Goal: Information Seeking & Learning: Learn about a topic

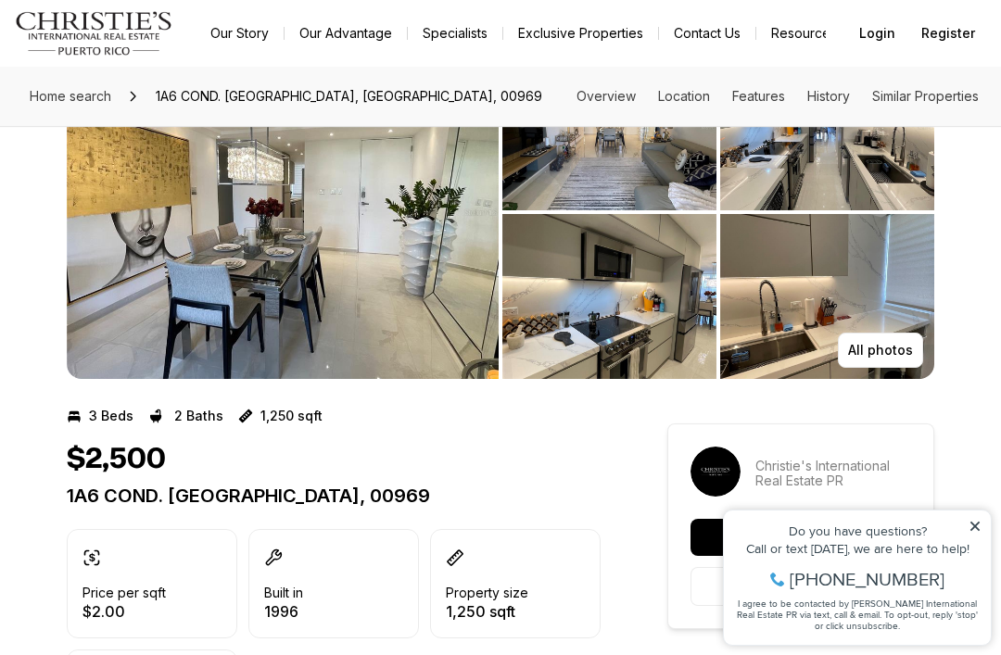
scroll to position [108, 0]
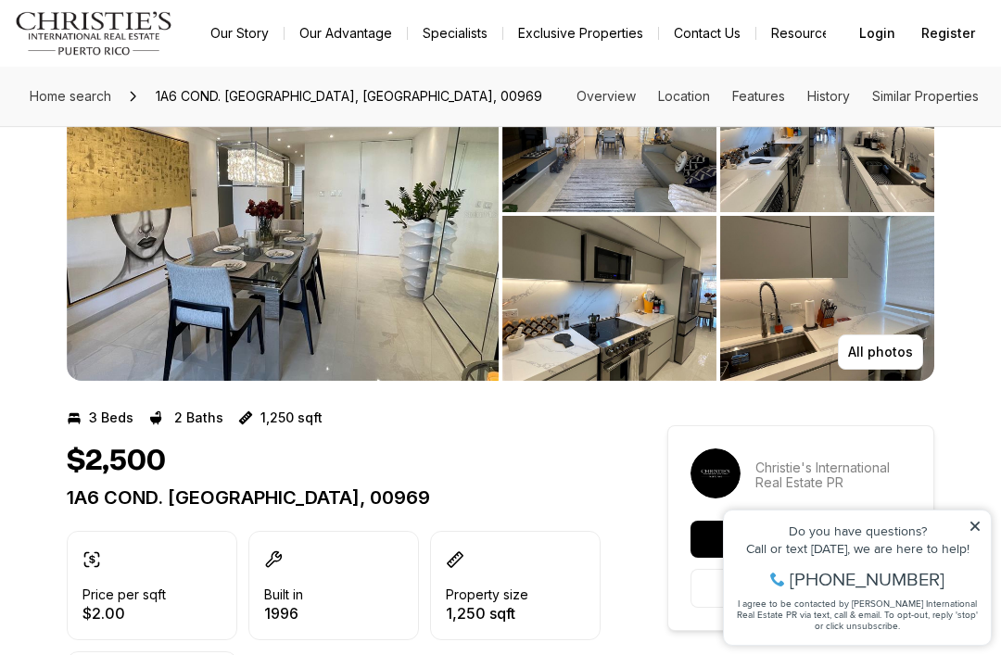
click at [867, 350] on p "All photos" at bounding box center [880, 352] width 65 height 15
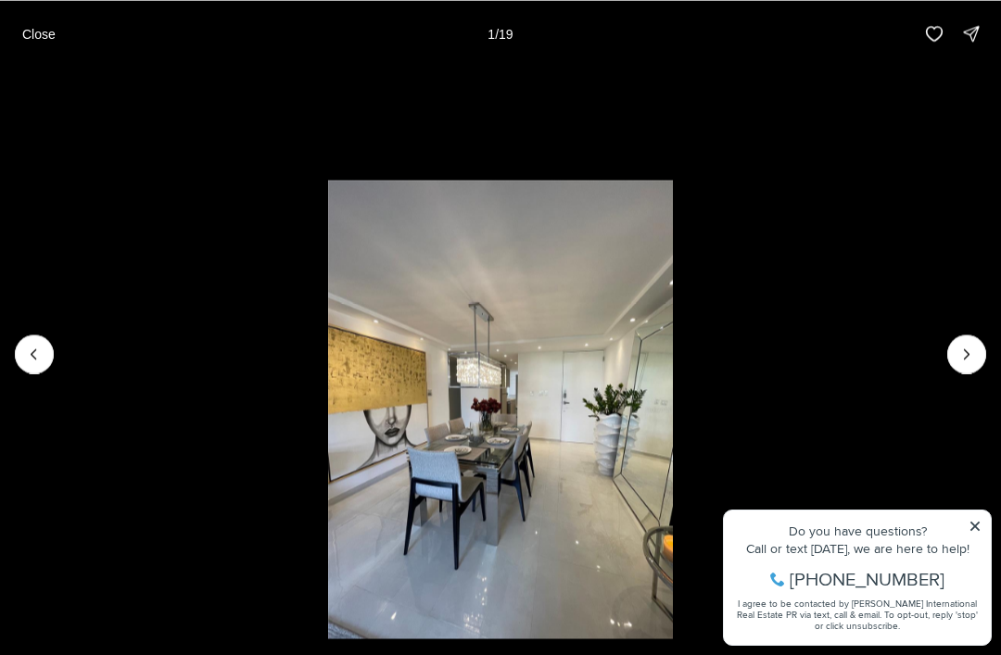
click at [966, 363] on icon "Next slide" at bounding box center [967, 354] width 19 height 19
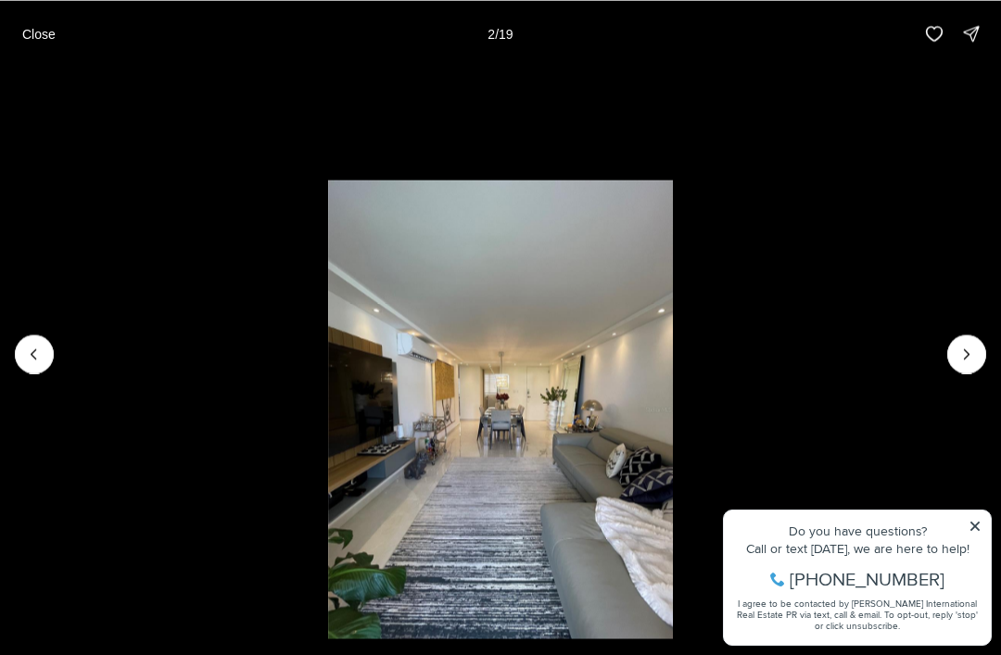
click at [972, 363] on icon "Next slide" at bounding box center [967, 354] width 19 height 19
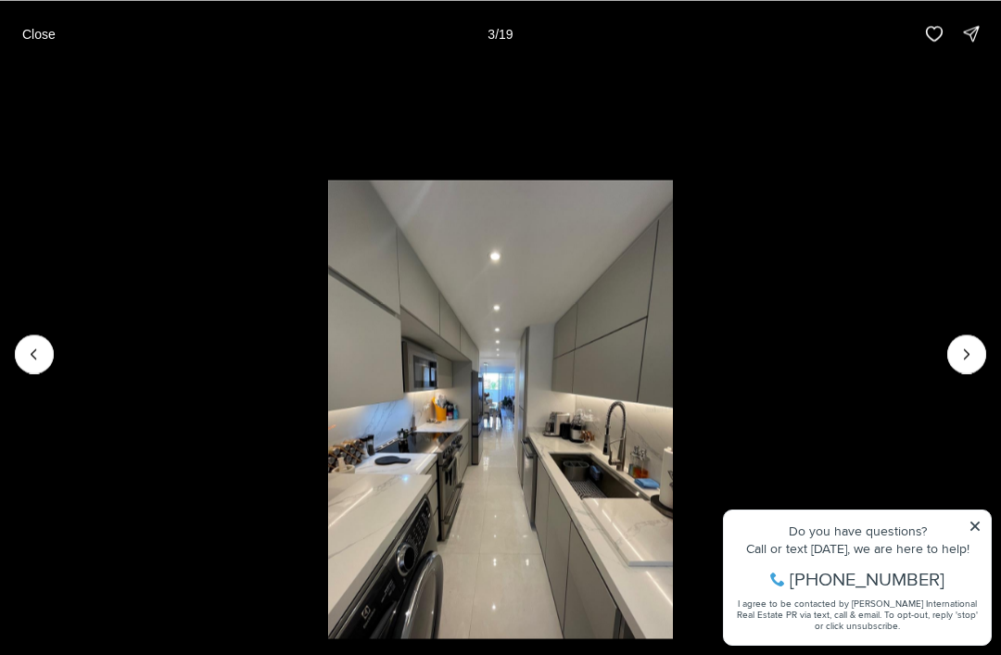
click at [969, 363] on icon "Next slide" at bounding box center [967, 354] width 19 height 19
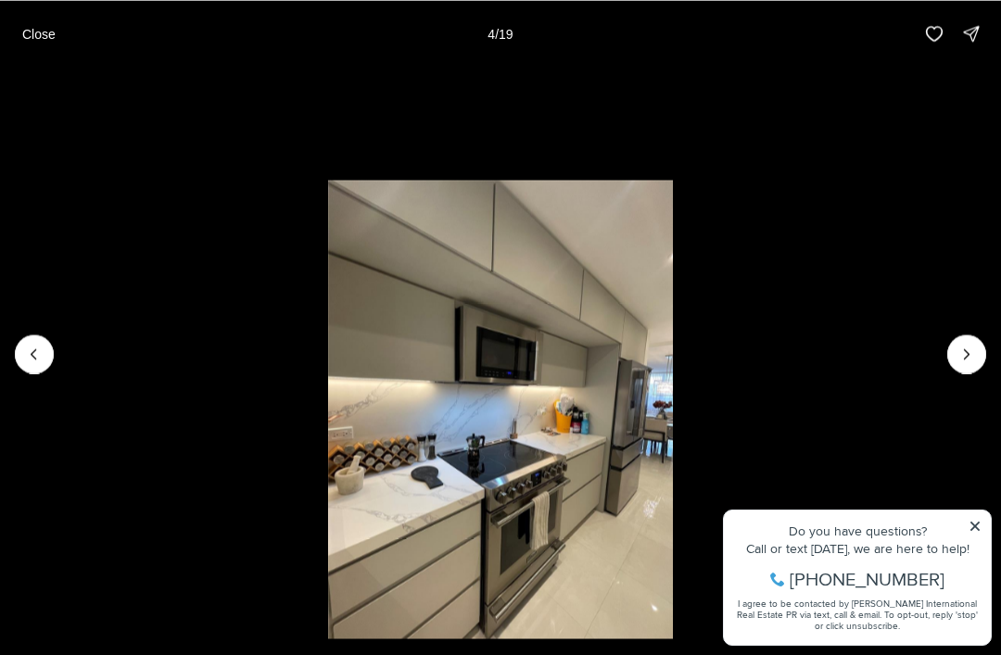
click at [975, 363] on icon "Next slide" at bounding box center [967, 354] width 19 height 19
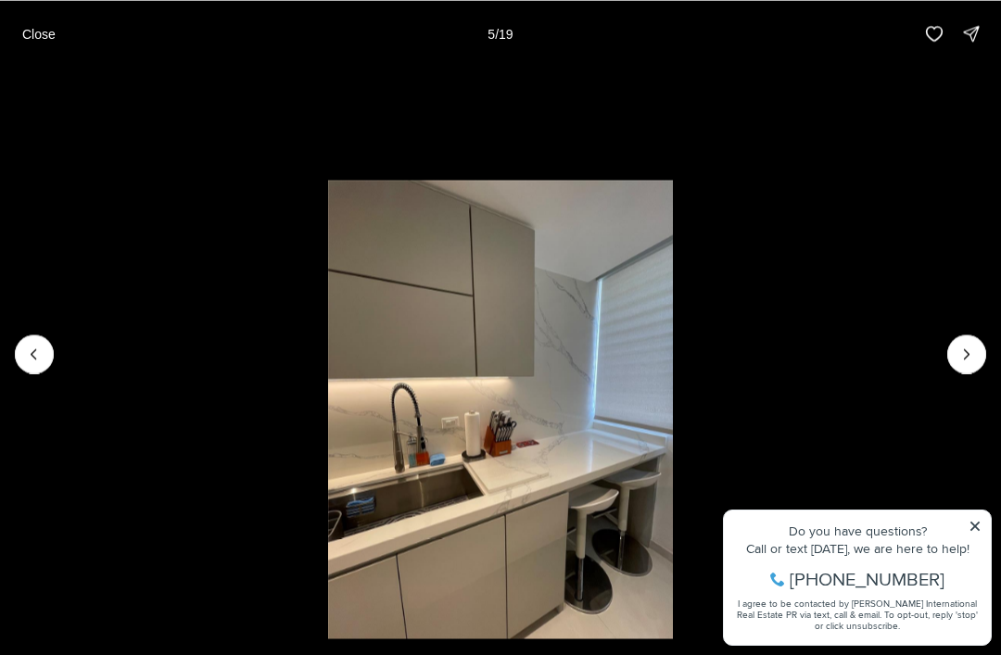
click at [973, 363] on icon "Next slide" at bounding box center [967, 354] width 19 height 19
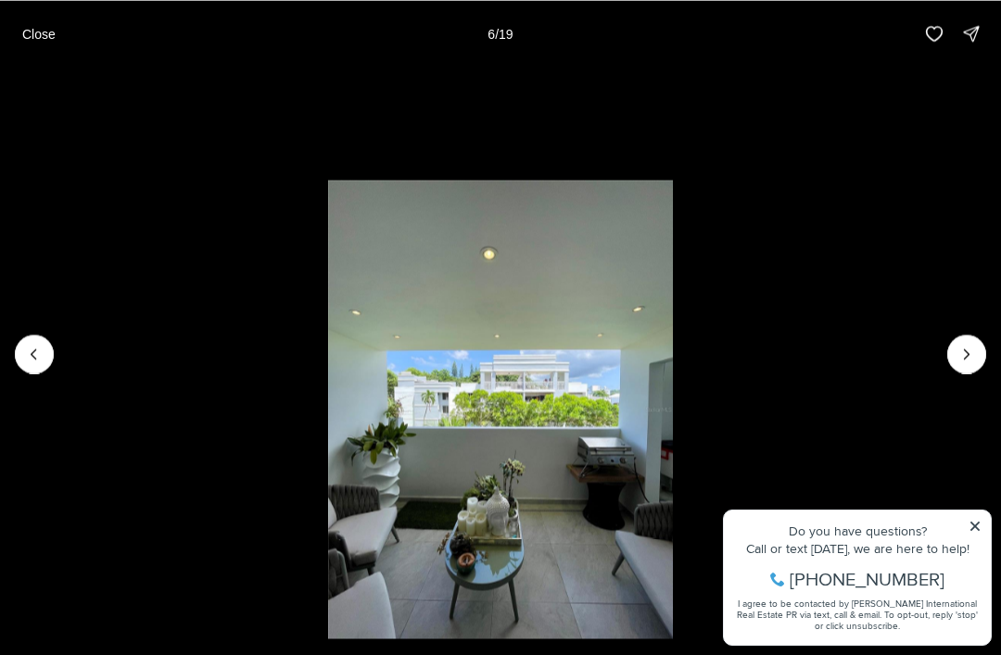
click at [963, 363] on icon "Next slide" at bounding box center [967, 354] width 19 height 19
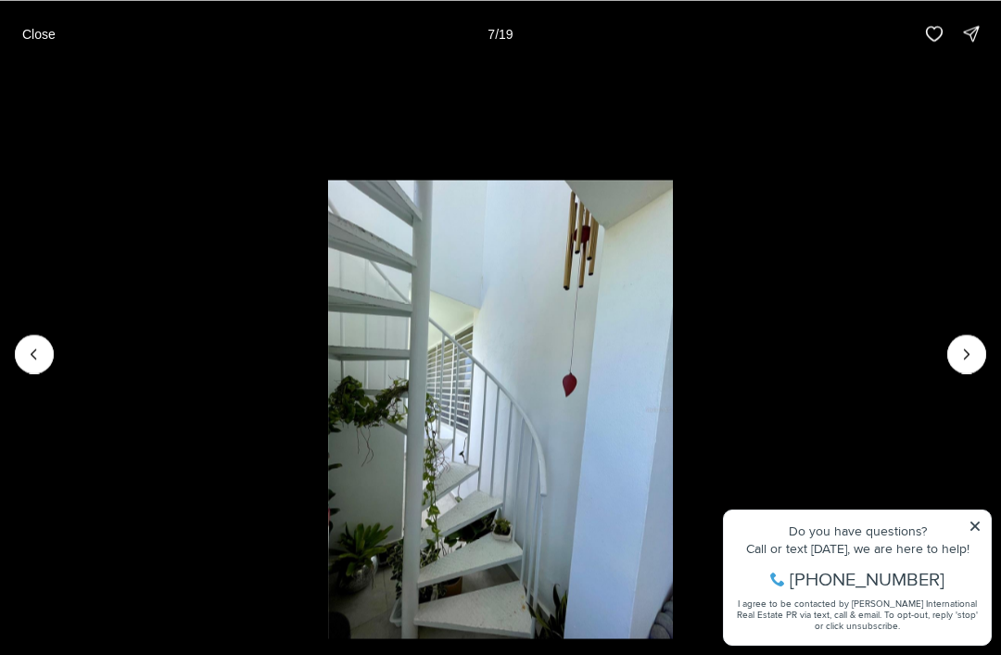
click at [970, 363] on icon "Next slide" at bounding box center [967, 354] width 19 height 19
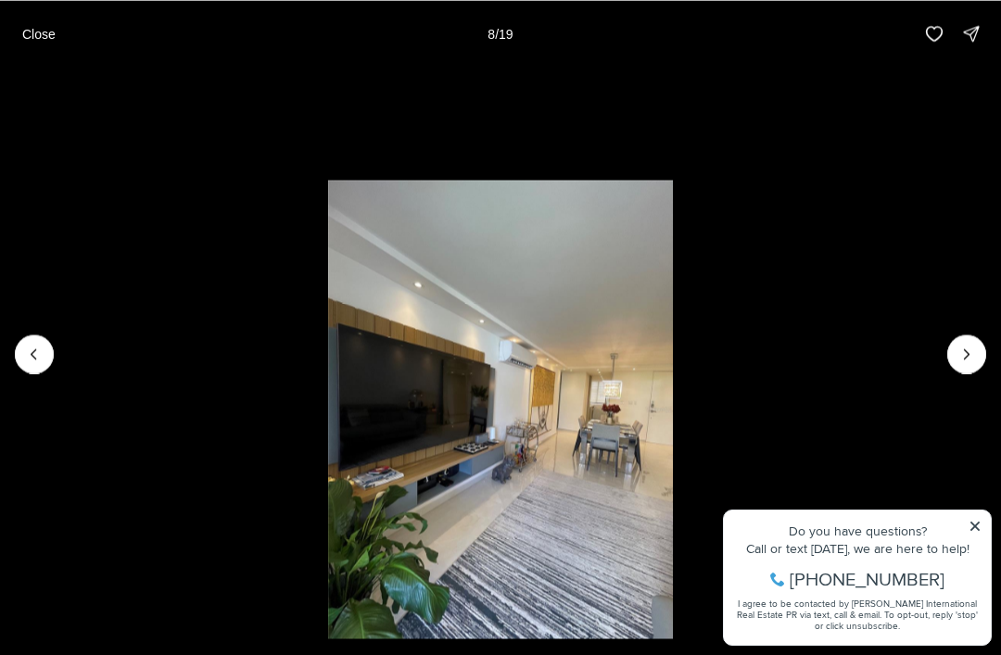
click at [970, 363] on icon "Next slide" at bounding box center [967, 354] width 19 height 19
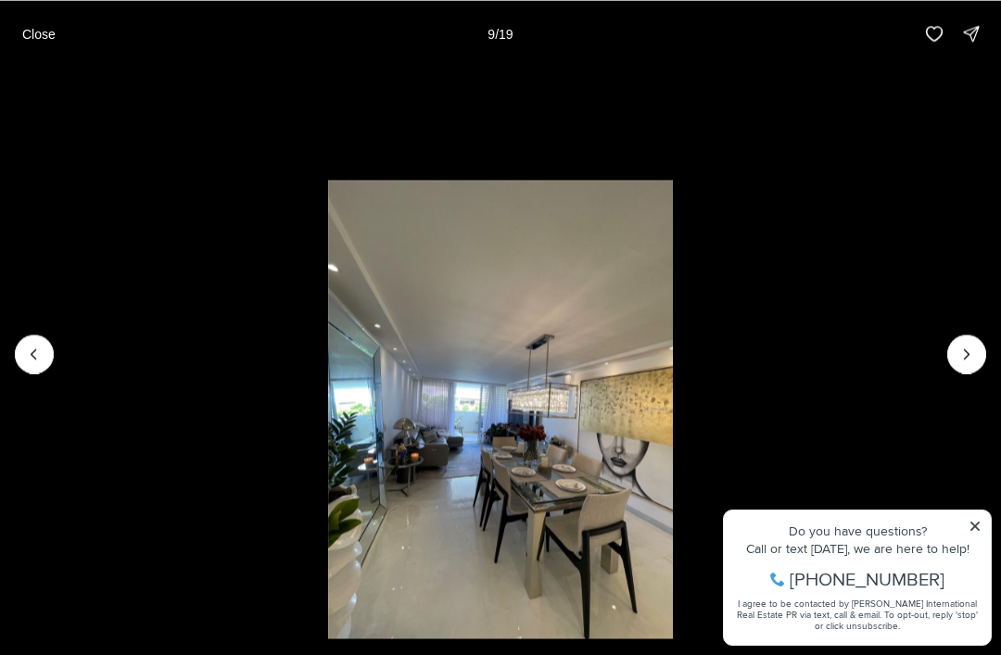
click at [985, 401] on li "9 of 19" at bounding box center [500, 354] width 1001 height 574
click at [973, 363] on icon "Next slide" at bounding box center [967, 354] width 19 height 19
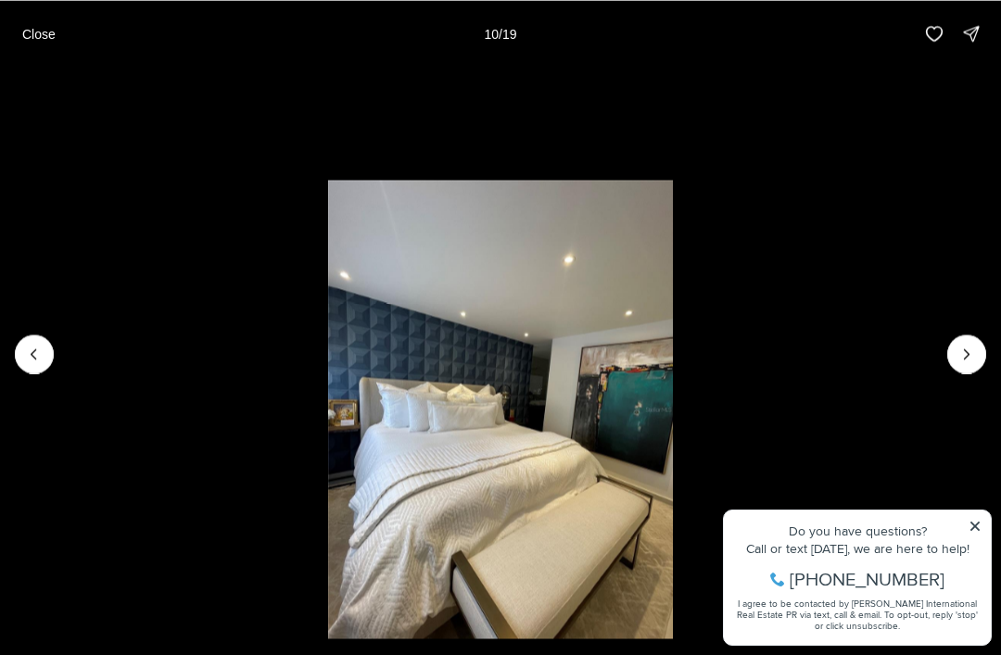
click at [968, 363] on icon "Next slide" at bounding box center [967, 354] width 19 height 19
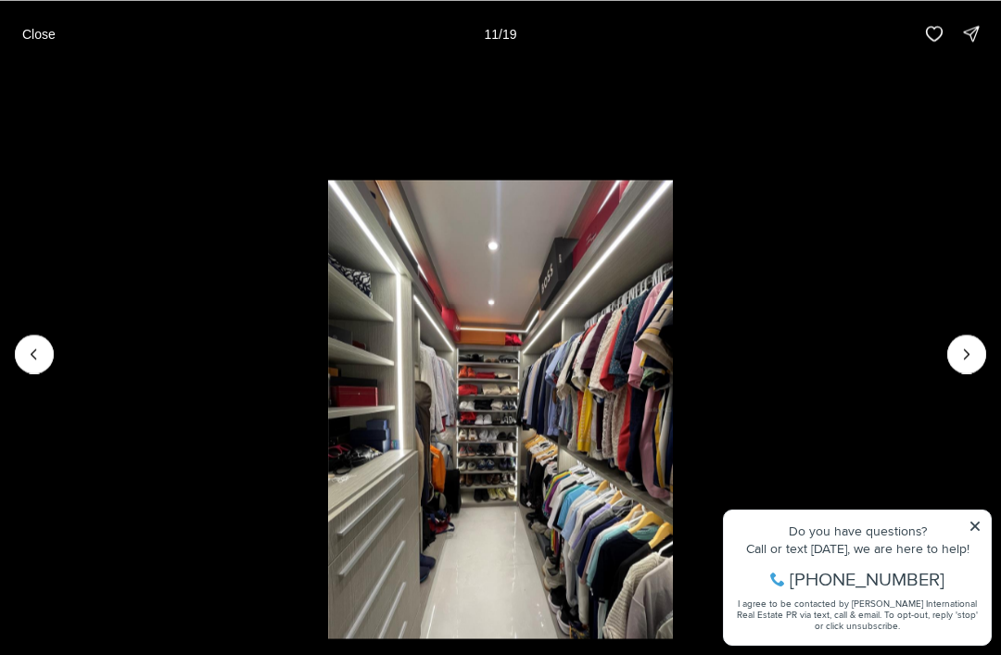
click at [995, 385] on li "11 of 19" at bounding box center [500, 354] width 1001 height 574
click at [973, 363] on icon "Next slide" at bounding box center [967, 354] width 19 height 19
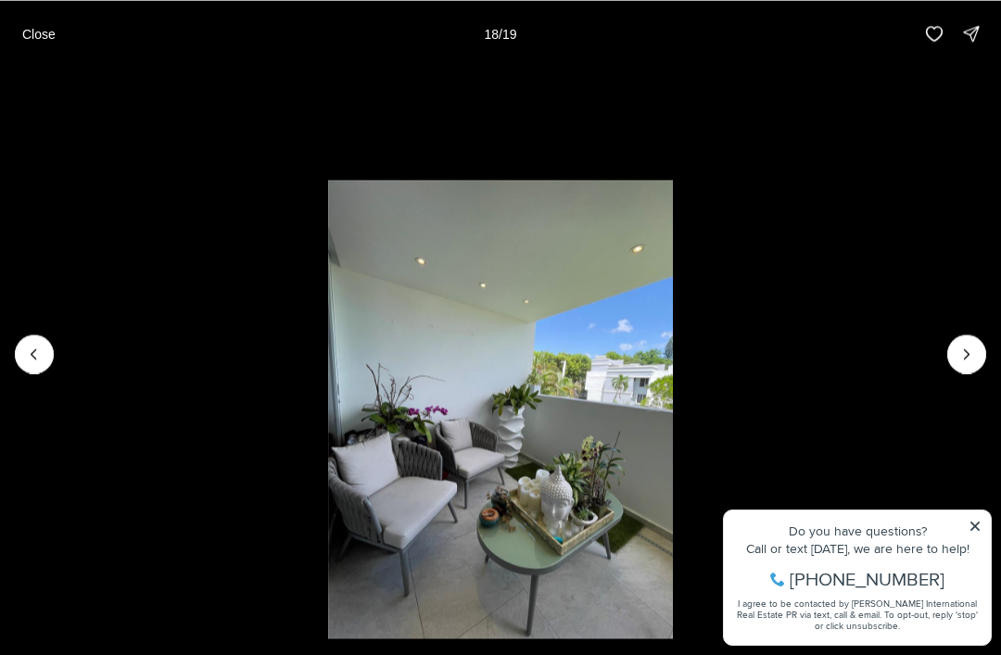
click at [32, 39] on p "Close" at bounding box center [38, 33] width 33 height 15
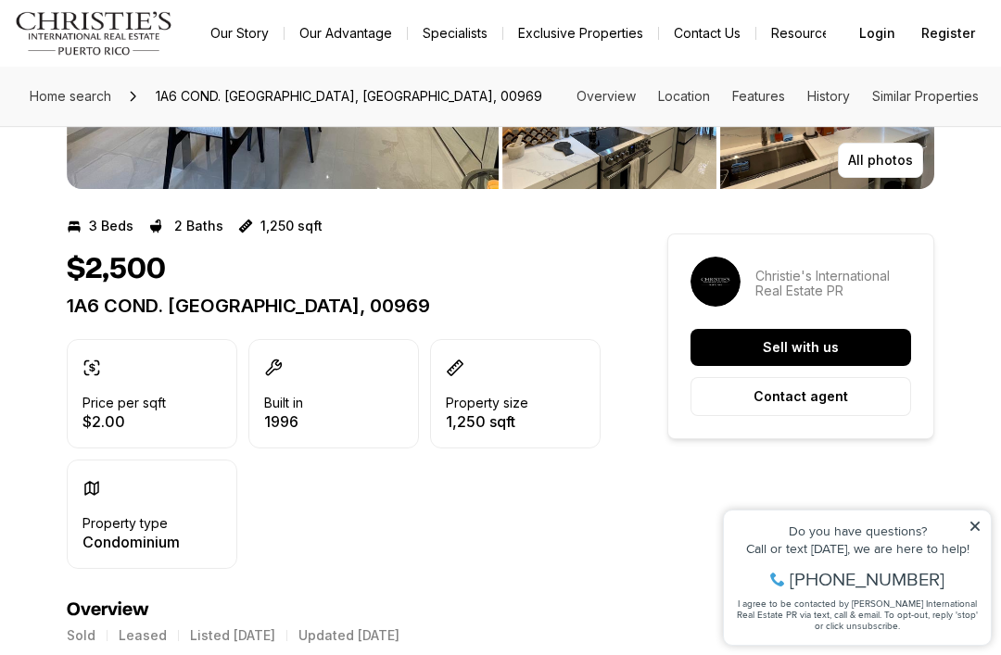
scroll to position [300, 0]
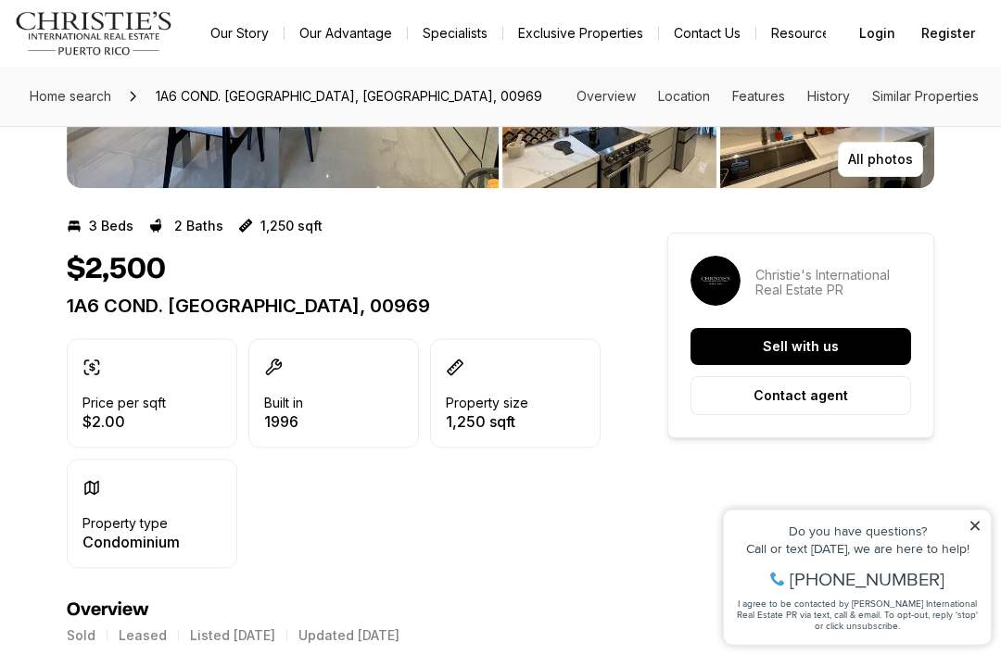
click at [104, 416] on p "$2.00" at bounding box center [124, 421] width 83 height 15
click at [93, 392] on div "Price per sqft $2.00" at bounding box center [124, 394] width 83 height 70
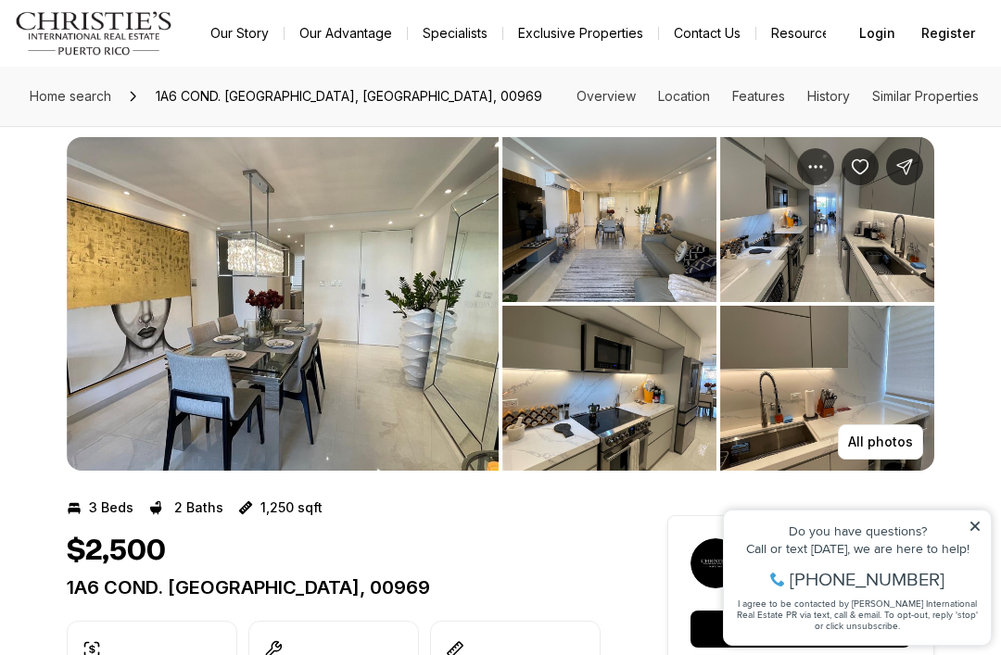
scroll to position [19, 0]
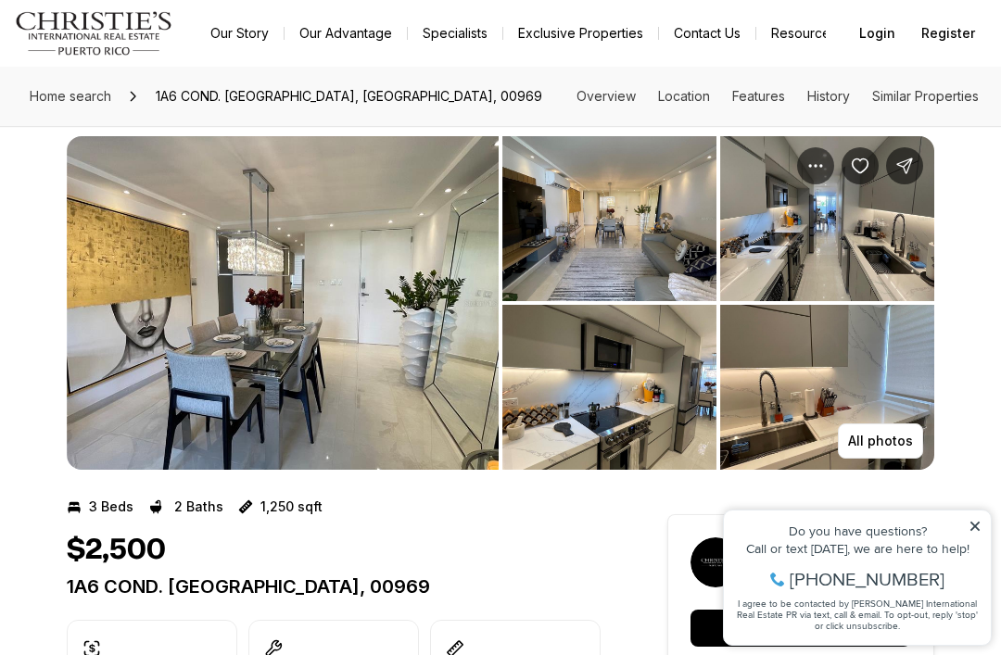
click at [113, 402] on img "View image gallery" at bounding box center [283, 303] width 432 height 334
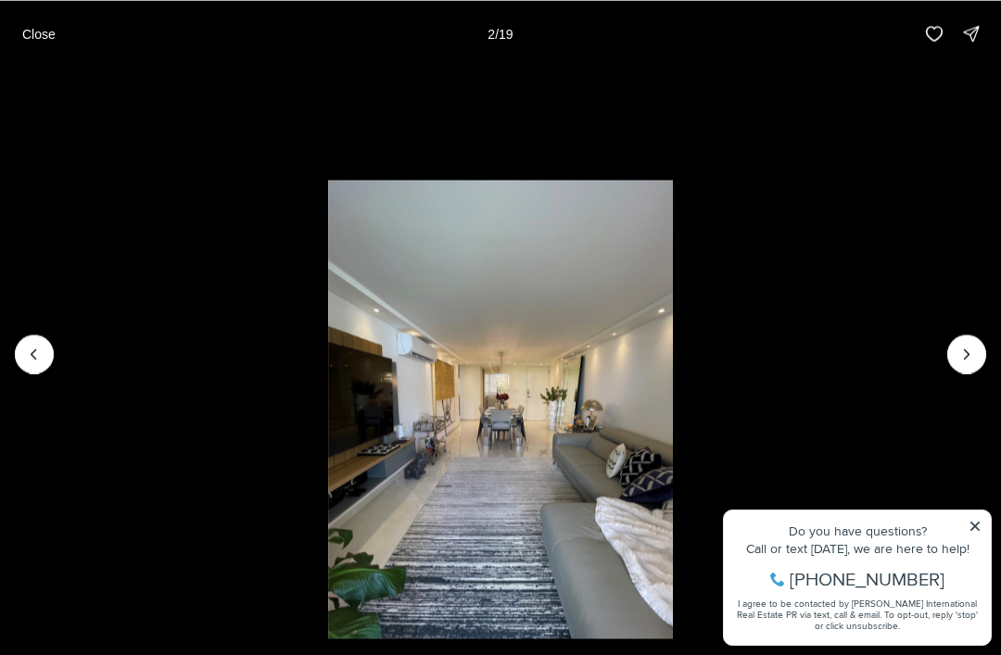
click at [51, 28] on p "Close" at bounding box center [38, 33] width 33 height 15
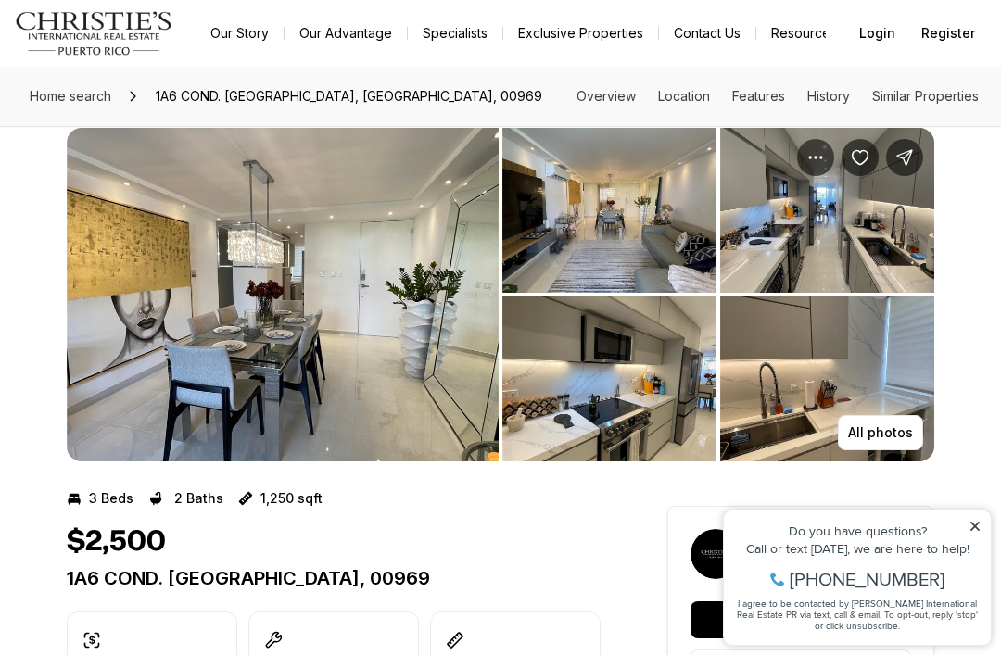
scroll to position [52, 0]
